Goal: Check status: Check status

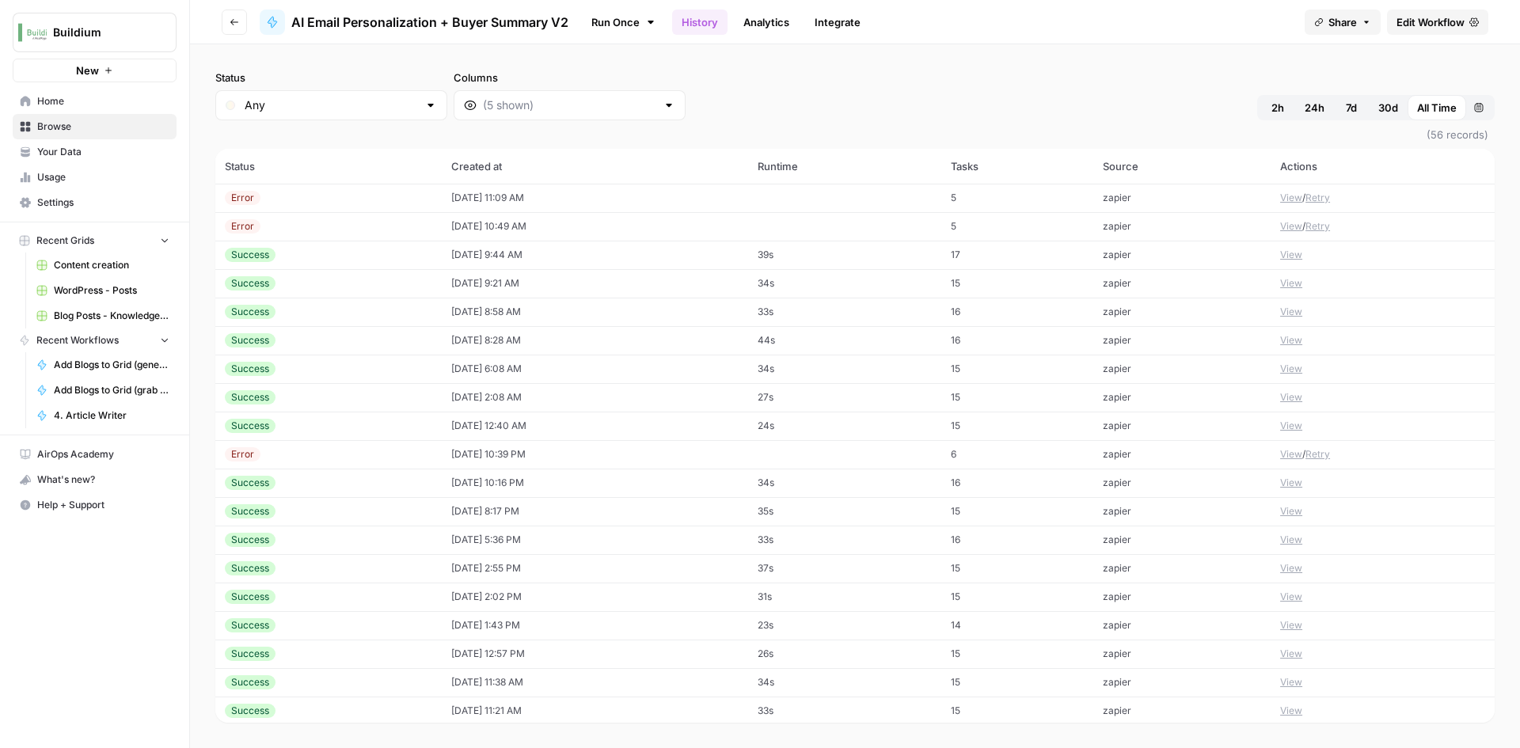
click at [569, 199] on td "[DATE] 11:09 AM" at bounding box center [595, 198] width 306 height 28
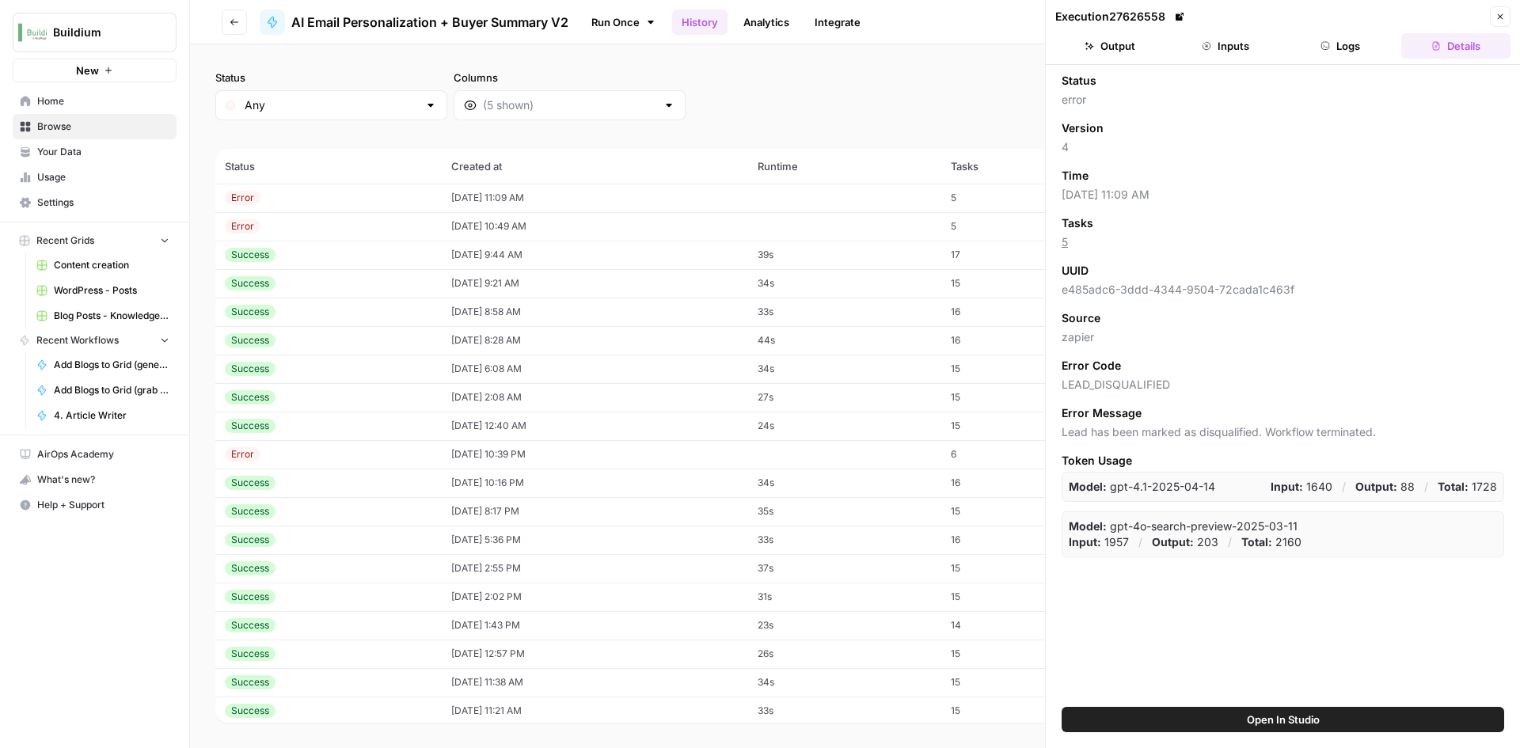
click at [1231, 42] on button "Inputs" at bounding box center [1225, 45] width 109 height 25
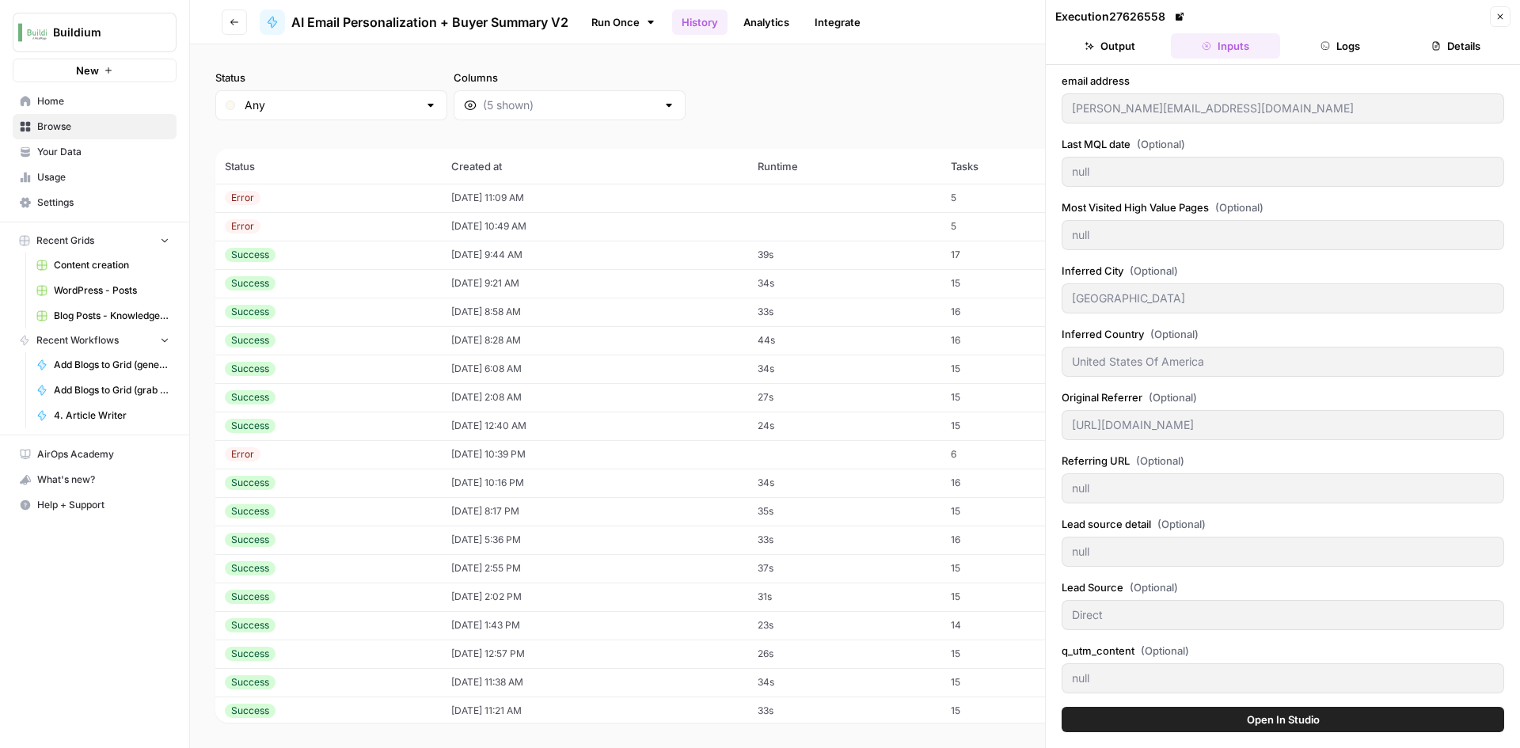
click at [1156, 37] on button "Output" at bounding box center [1109, 45] width 109 height 25
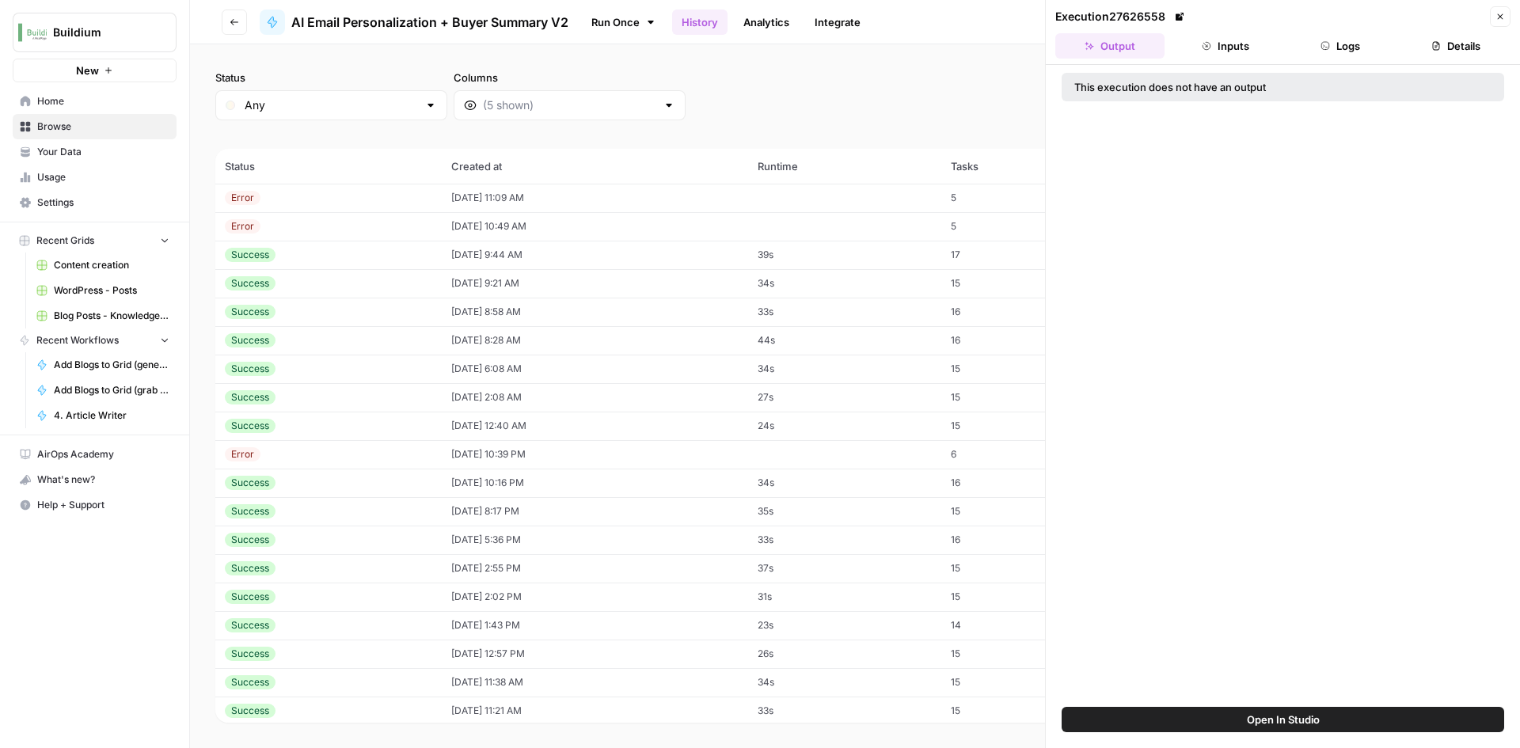
click at [1341, 54] on button "Logs" at bounding box center [1340, 45] width 109 height 25
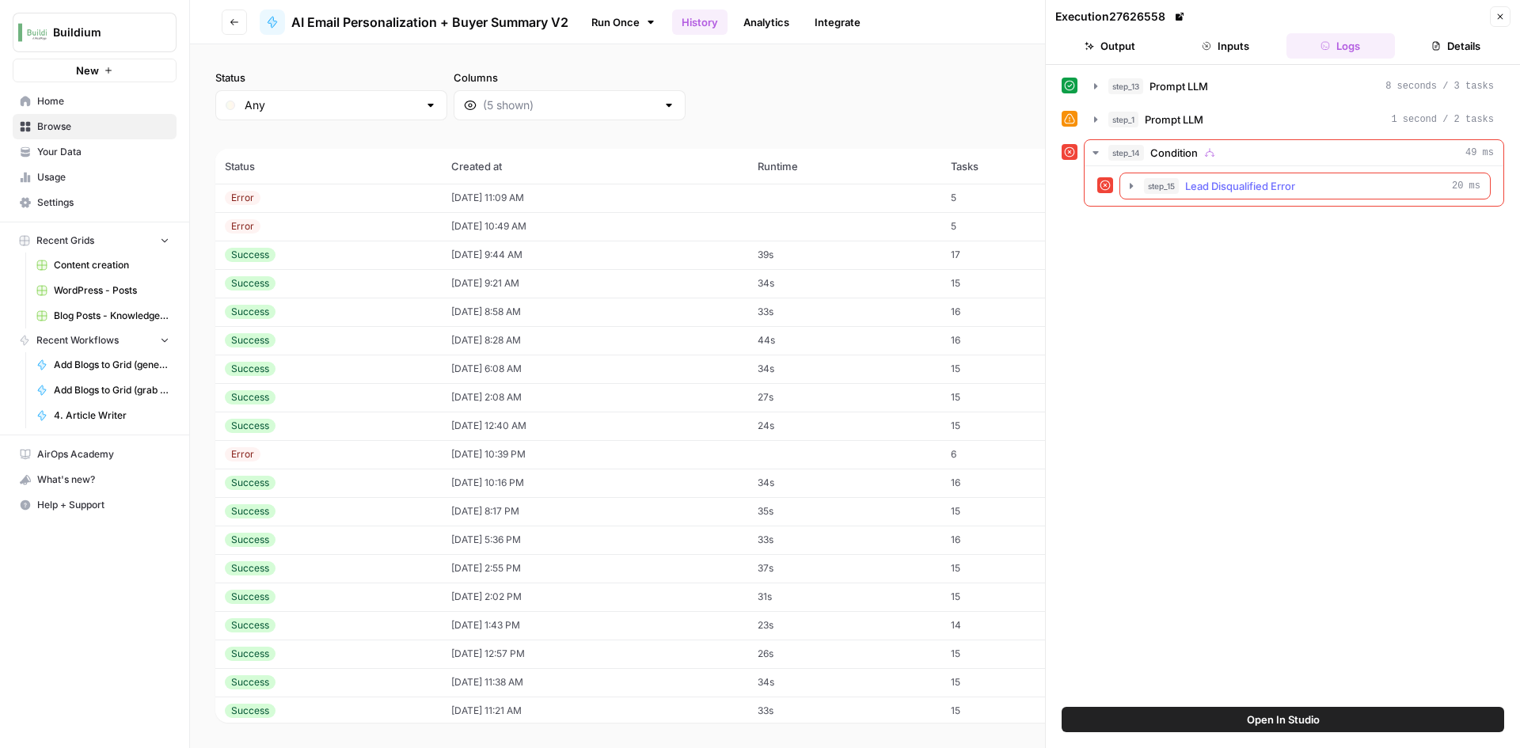
click at [1126, 184] on icon "button" at bounding box center [1131, 186] width 13 height 13
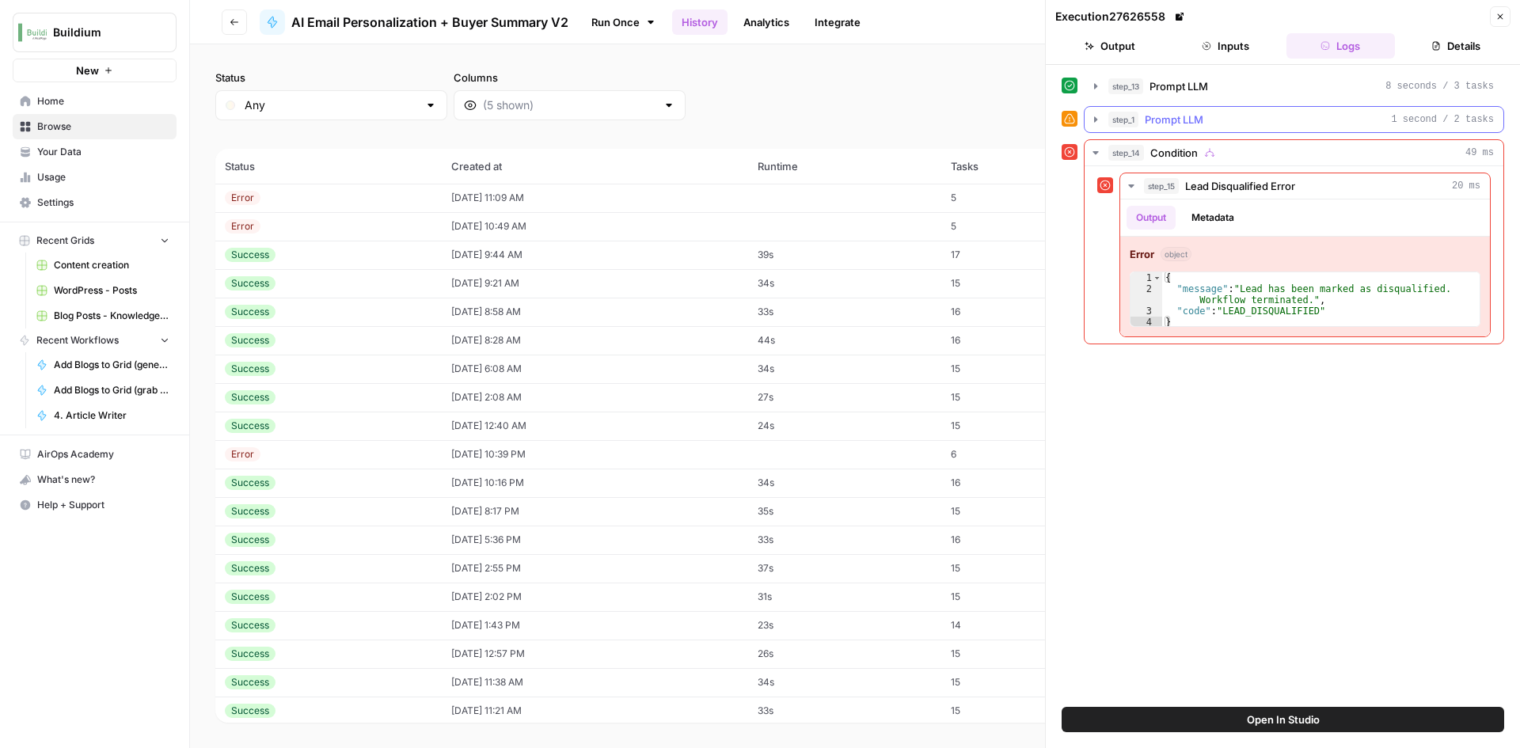
click at [1088, 119] on button "step_1 Prompt LLM 1 second / 2 tasks" at bounding box center [1293, 119] width 419 height 25
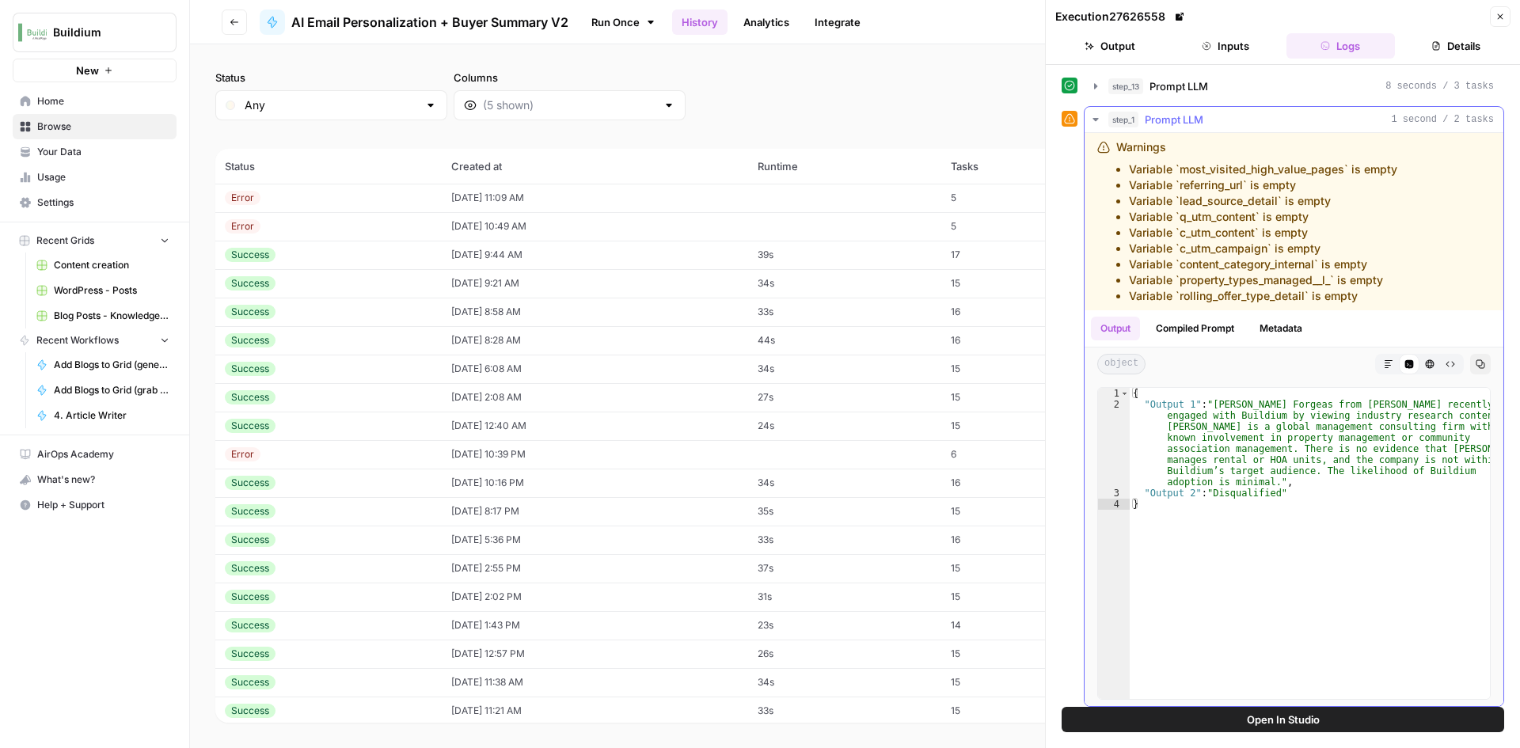
click at [1099, 119] on icon "button" at bounding box center [1095, 119] width 13 height 13
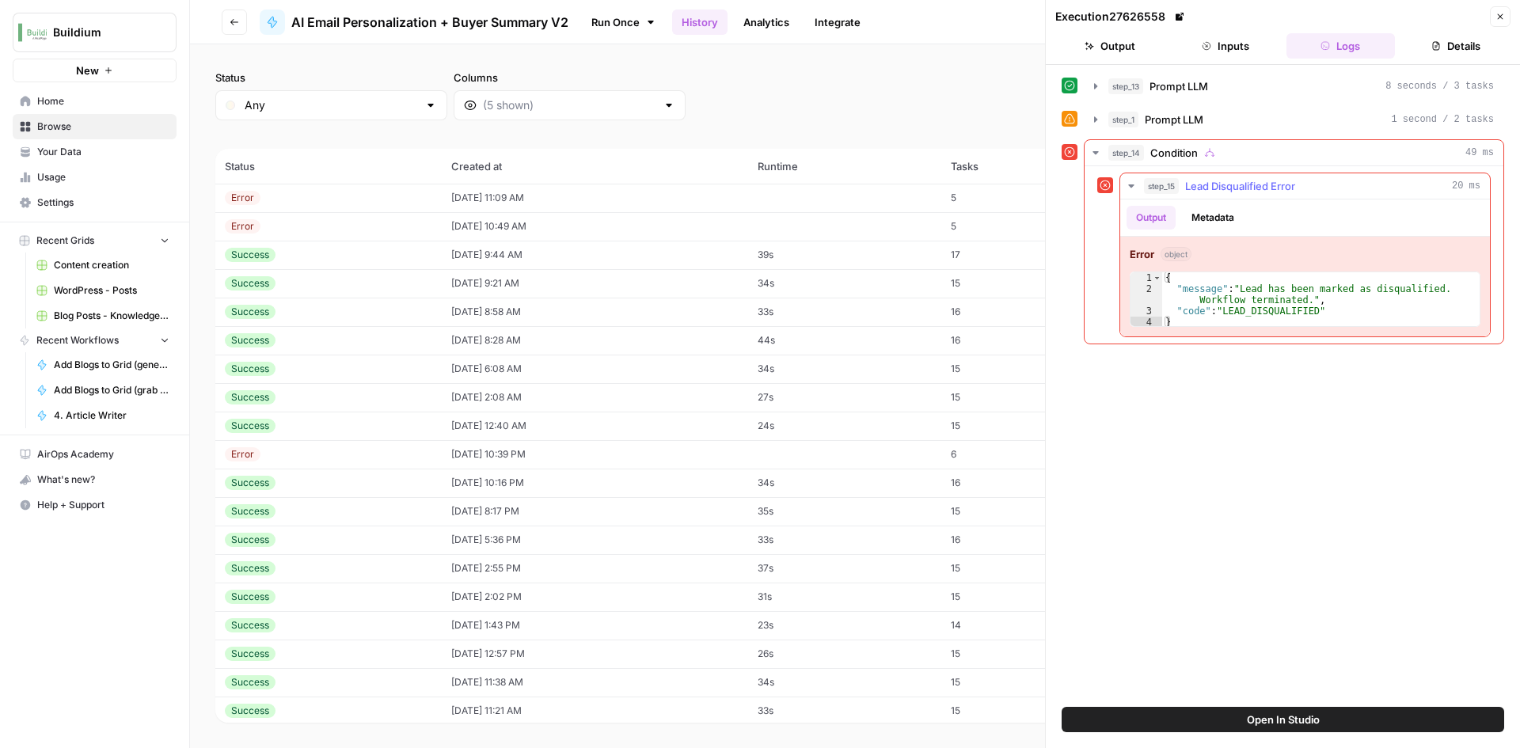
click at [1127, 186] on icon "button" at bounding box center [1131, 186] width 13 height 13
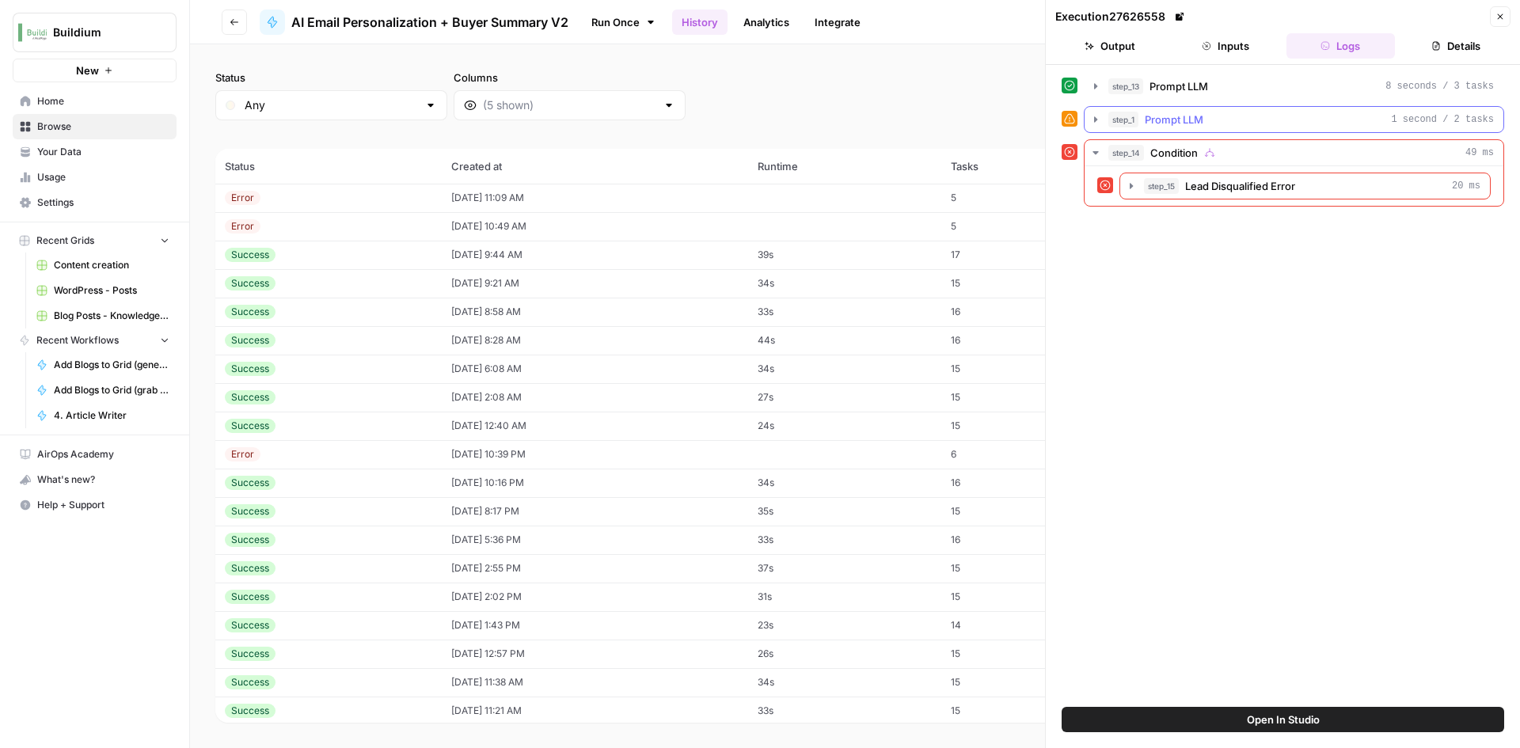
click at [1096, 125] on icon "button" at bounding box center [1095, 119] width 13 height 13
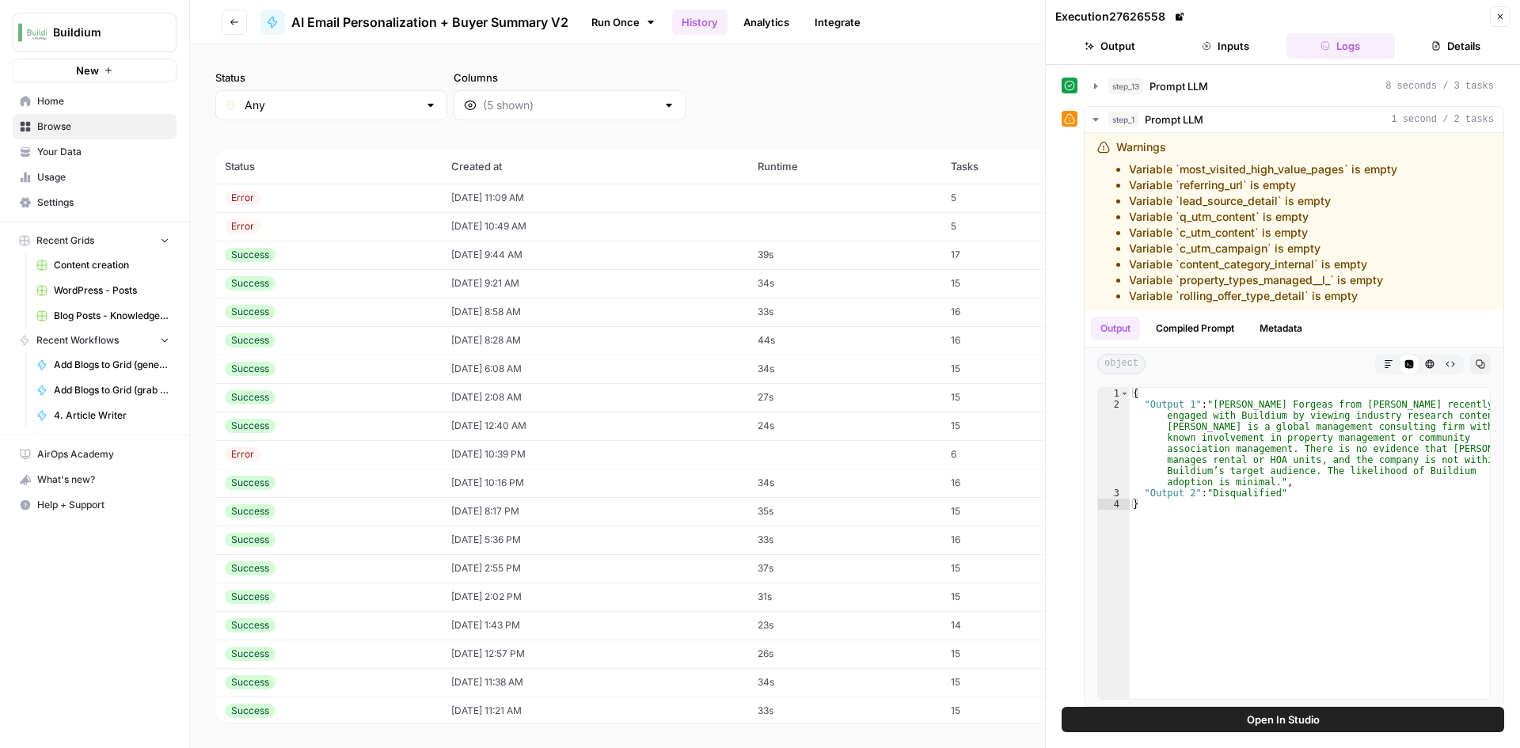
click at [363, 234] on td "Error" at bounding box center [328, 226] width 226 height 28
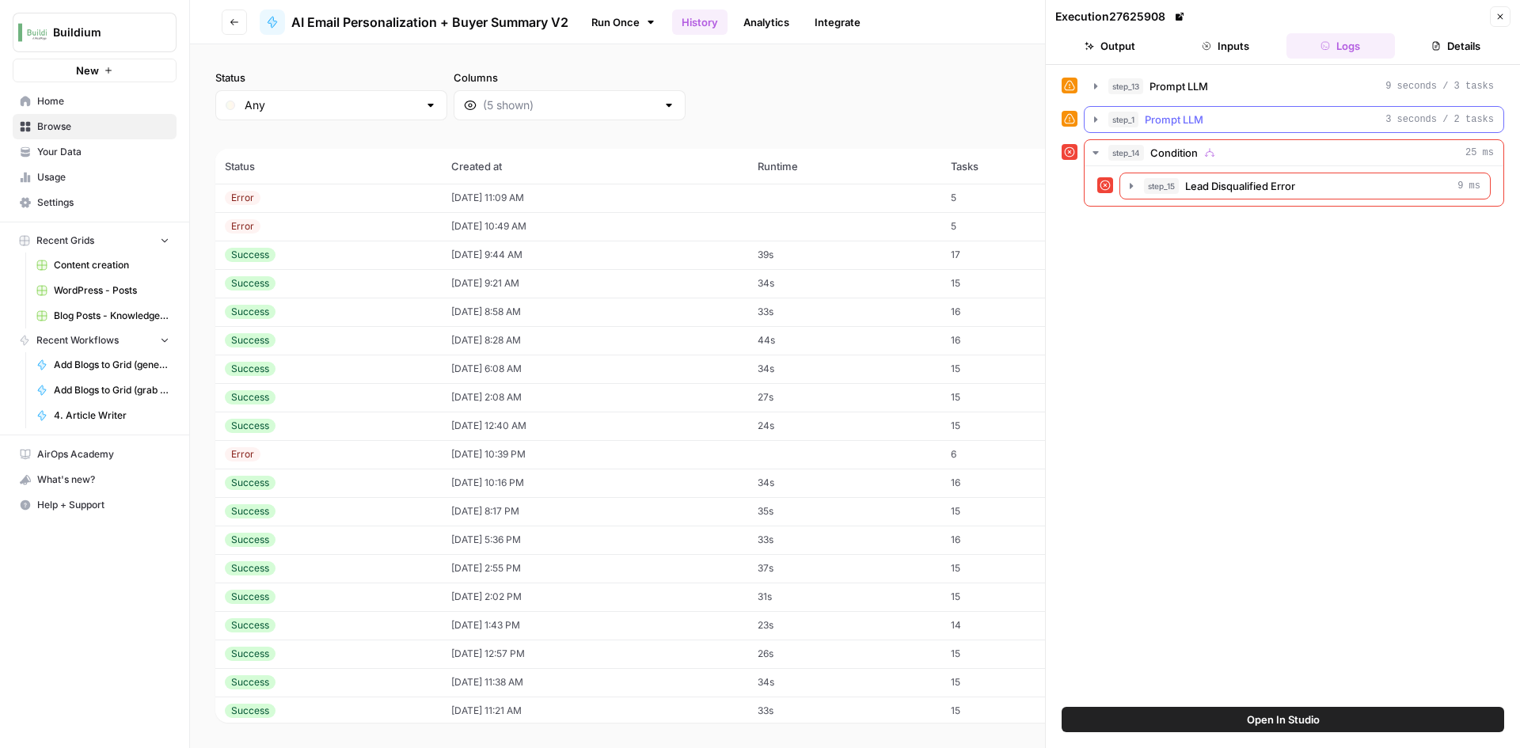
click at [1097, 123] on icon "button" at bounding box center [1095, 119] width 13 height 13
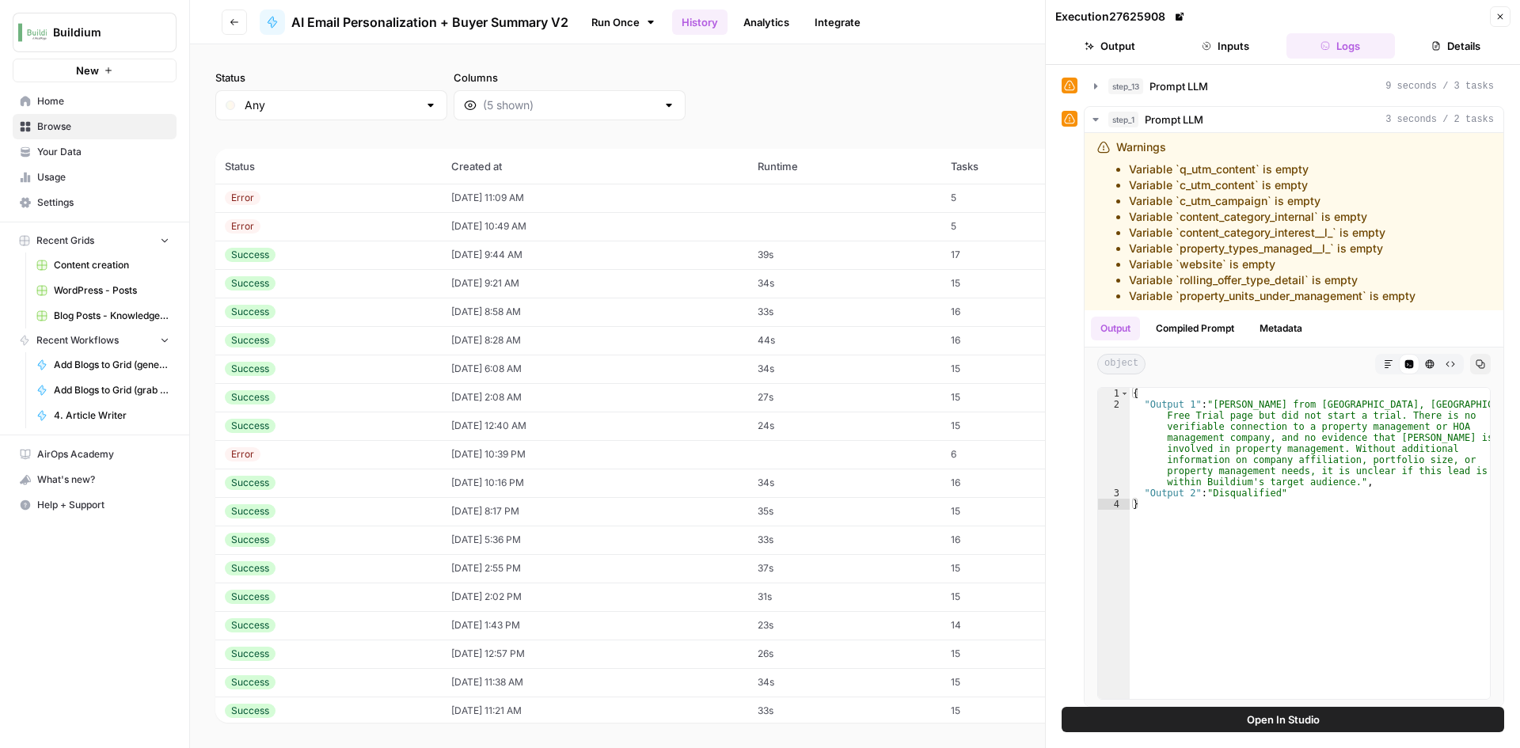
click at [1127, 55] on button "Output" at bounding box center [1109, 45] width 109 height 25
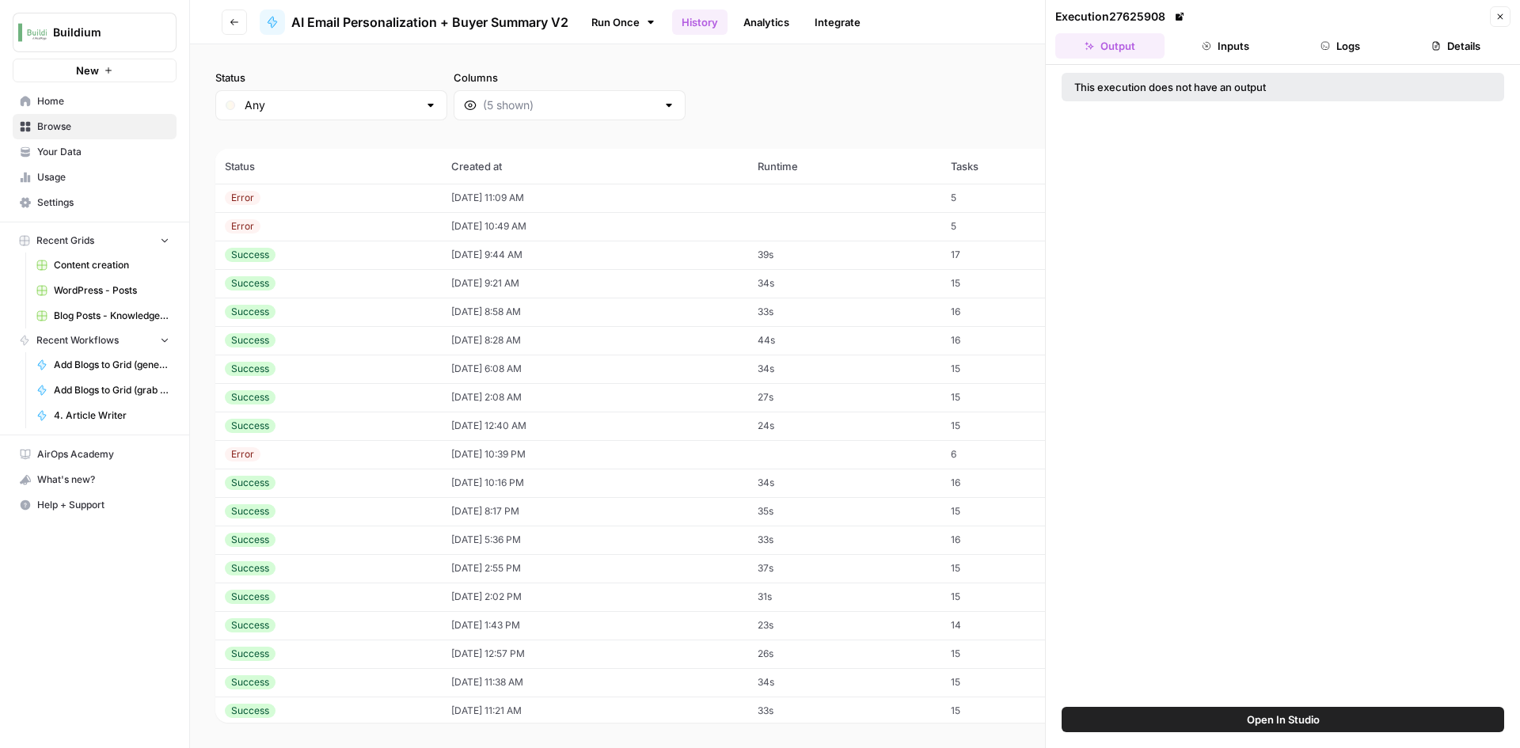
click at [504, 117] on div at bounding box center [570, 105] width 232 height 30
click at [780, 94] on div "Status Any Columns 2h 24h 7d 30d All Time Custom range" at bounding box center [854, 95] width 1279 height 51
click at [1502, 21] on button "Close" at bounding box center [1500, 16] width 21 height 21
